Goal: Navigation & Orientation: Find specific page/section

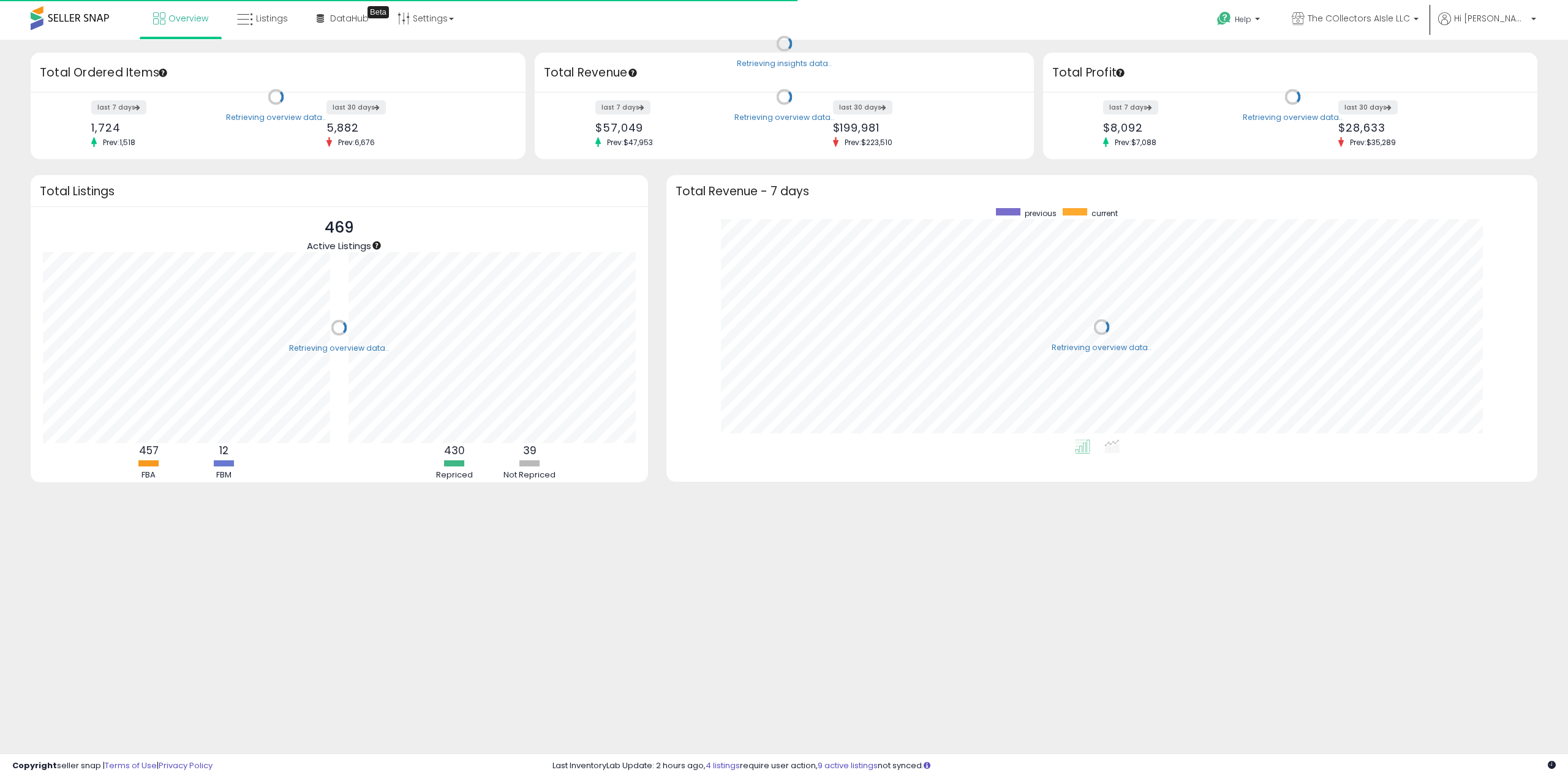
scroll to position [231, 847]
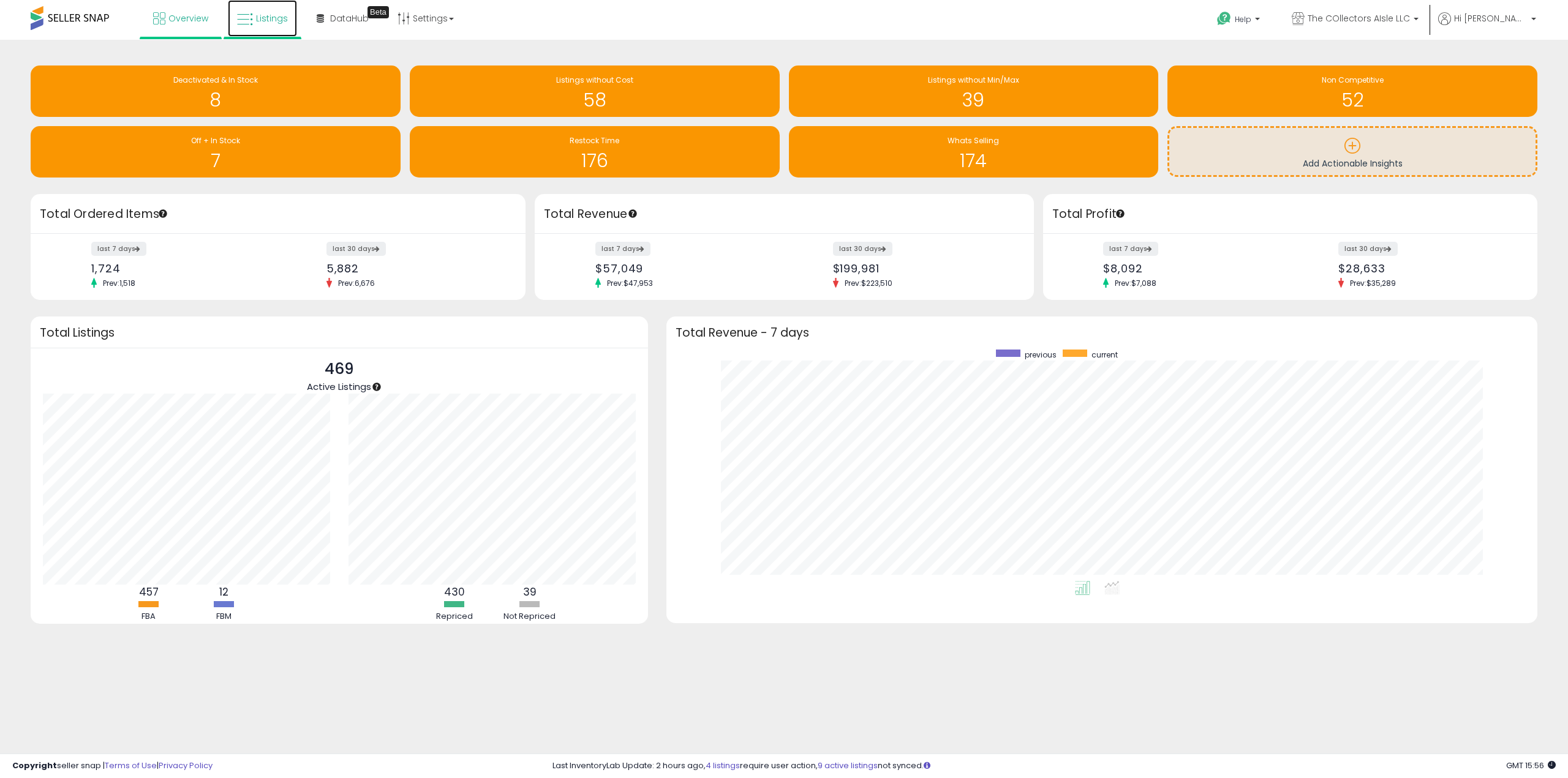
click at [277, 29] on link "Listings" at bounding box center [262, 19] width 69 height 37
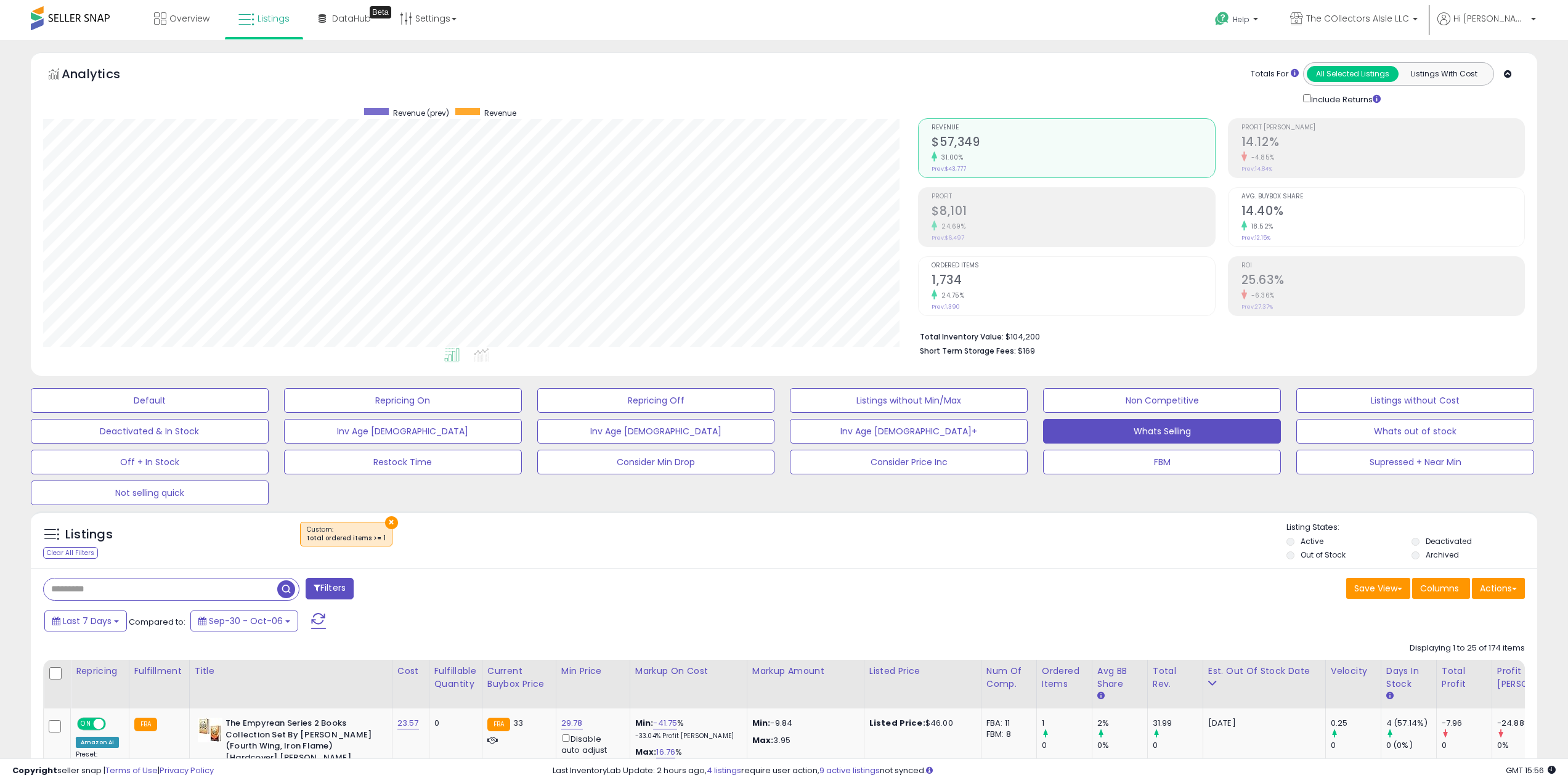
scroll to position [253, 875]
